Goal: Entertainment & Leisure: Consume media (video, audio)

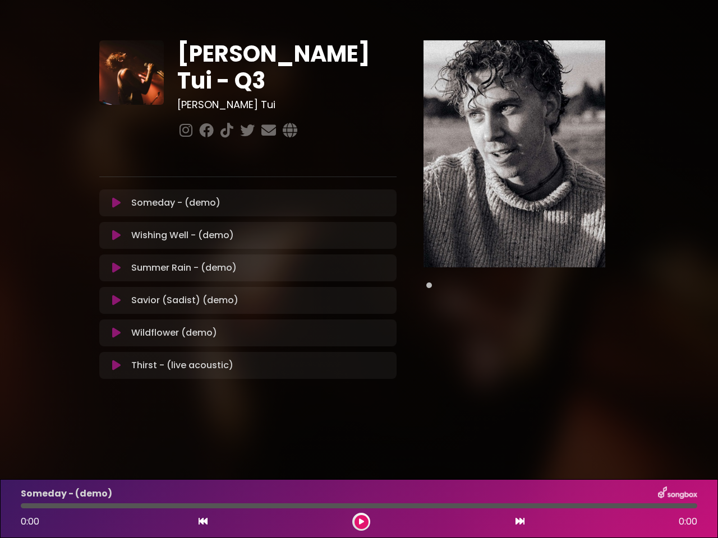
click at [359, 294] on div "Savior (Sadist) (demo) Loading Track..." at bounding box center [258, 300] width 263 height 13
click at [116, 197] on icon at bounding box center [116, 202] width 8 height 11
click at [116, 230] on icon at bounding box center [116, 235] width 8 height 11
click at [116, 263] on icon at bounding box center [116, 268] width 8 height 11
click at [116, 295] on icon at bounding box center [116, 300] width 8 height 11
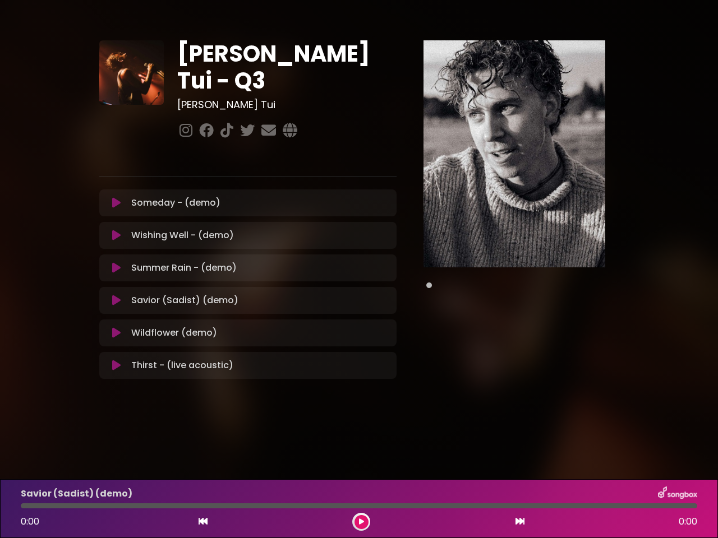
click at [116, 328] on icon at bounding box center [116, 333] width 8 height 11
click at [116, 360] on icon at bounding box center [116, 365] width 8 height 11
click at [514, 154] on img at bounding box center [514, 153] width 182 height 227
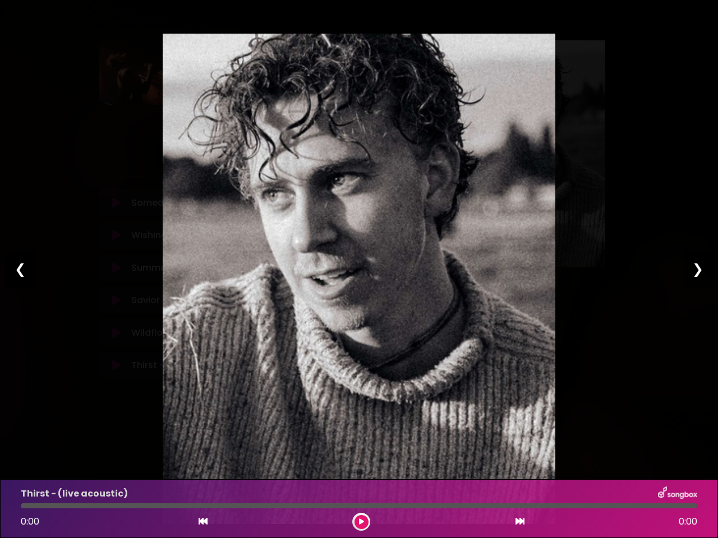
click at [203, 522] on icon at bounding box center [203, 521] width 9 height 9
click at [361, 522] on icon at bounding box center [361, 522] width 5 height 7
